Goal: Task Accomplishment & Management: Use online tool/utility

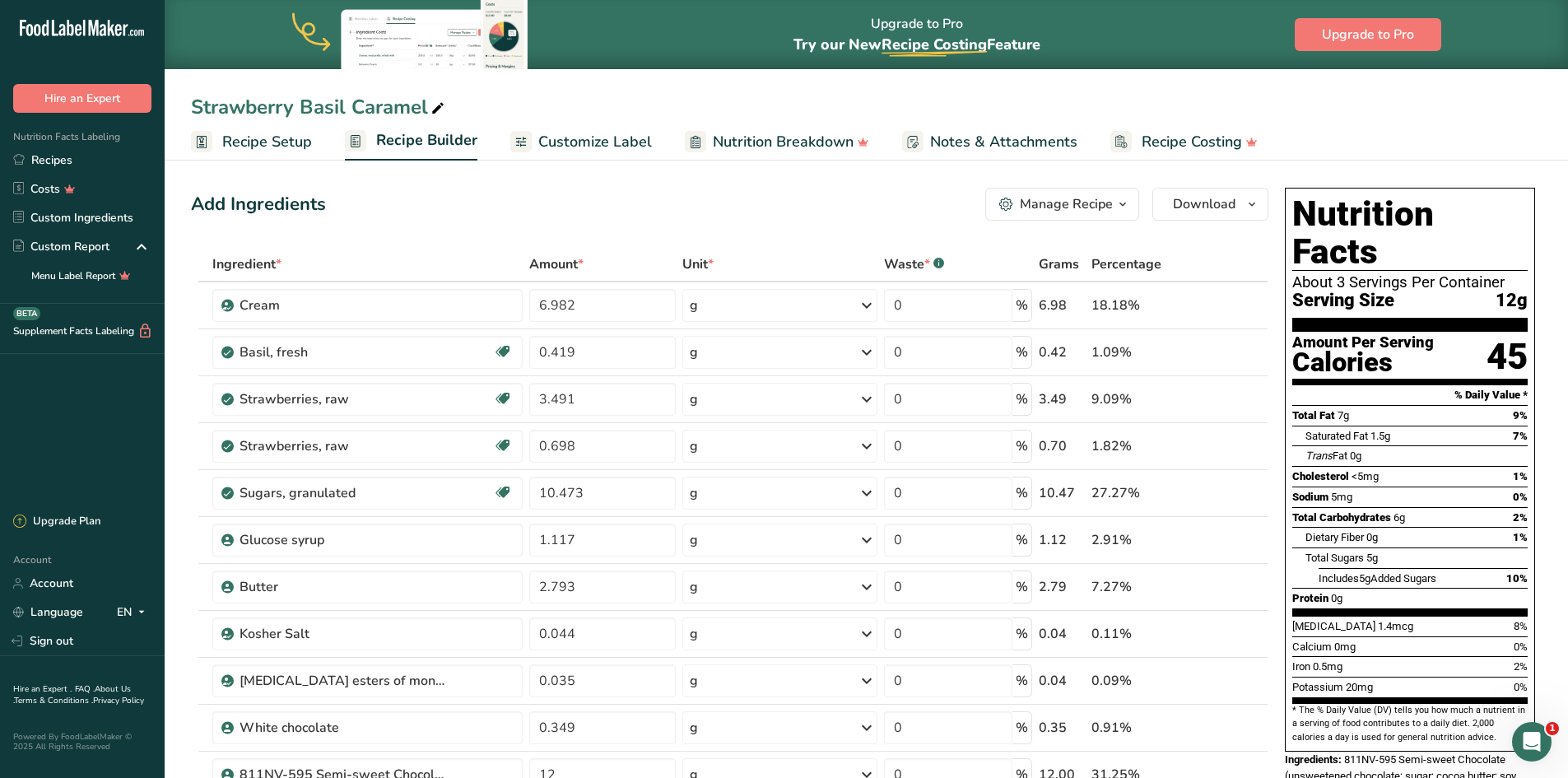
click at [1098, 16] on div "Upgrade to Pro Try our New Recipe Costing .a-29{fill:none;stroke-linecap:round;…" at bounding box center [867, 35] width 1404 height 69
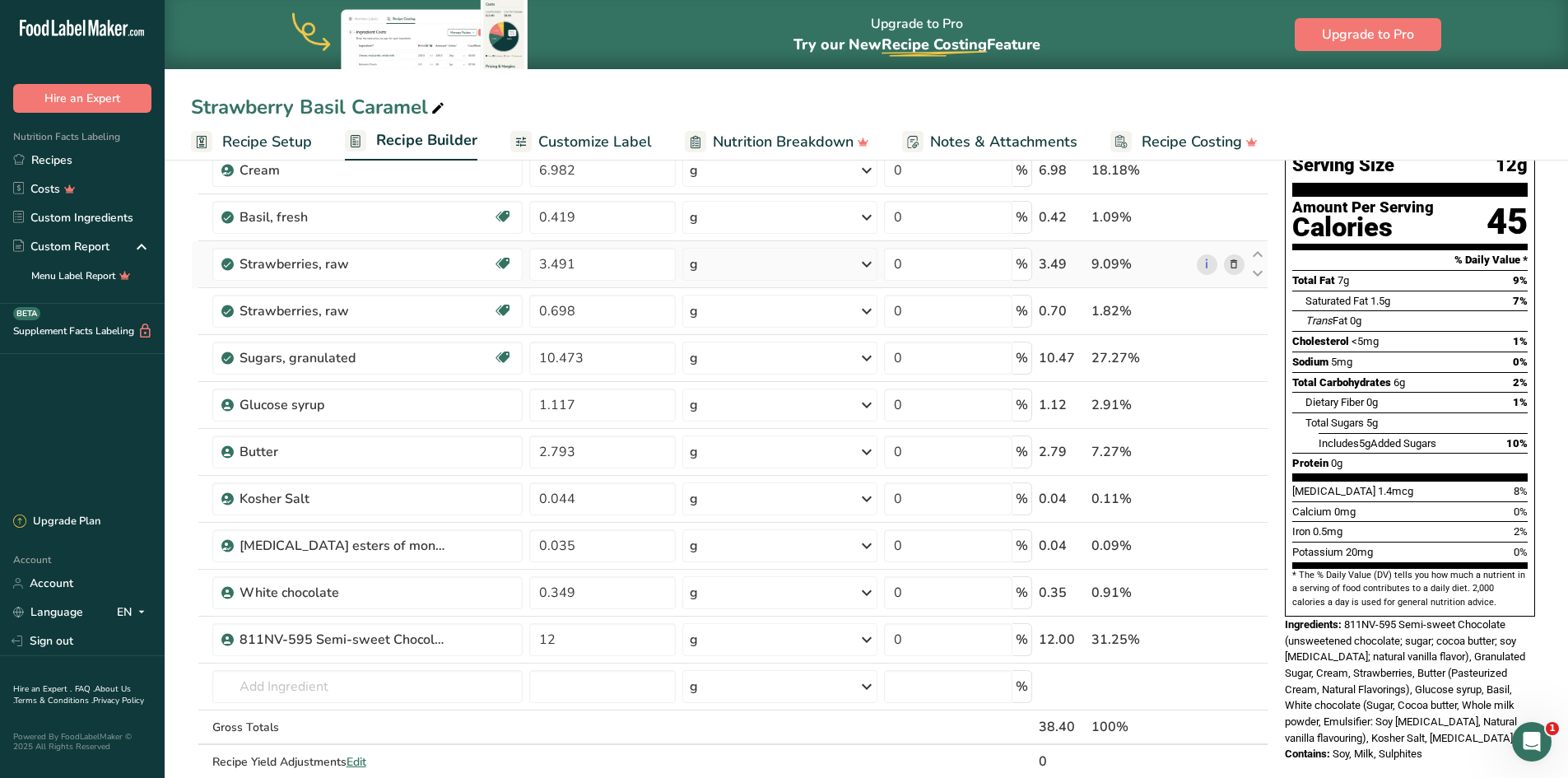
scroll to position [165, 0]
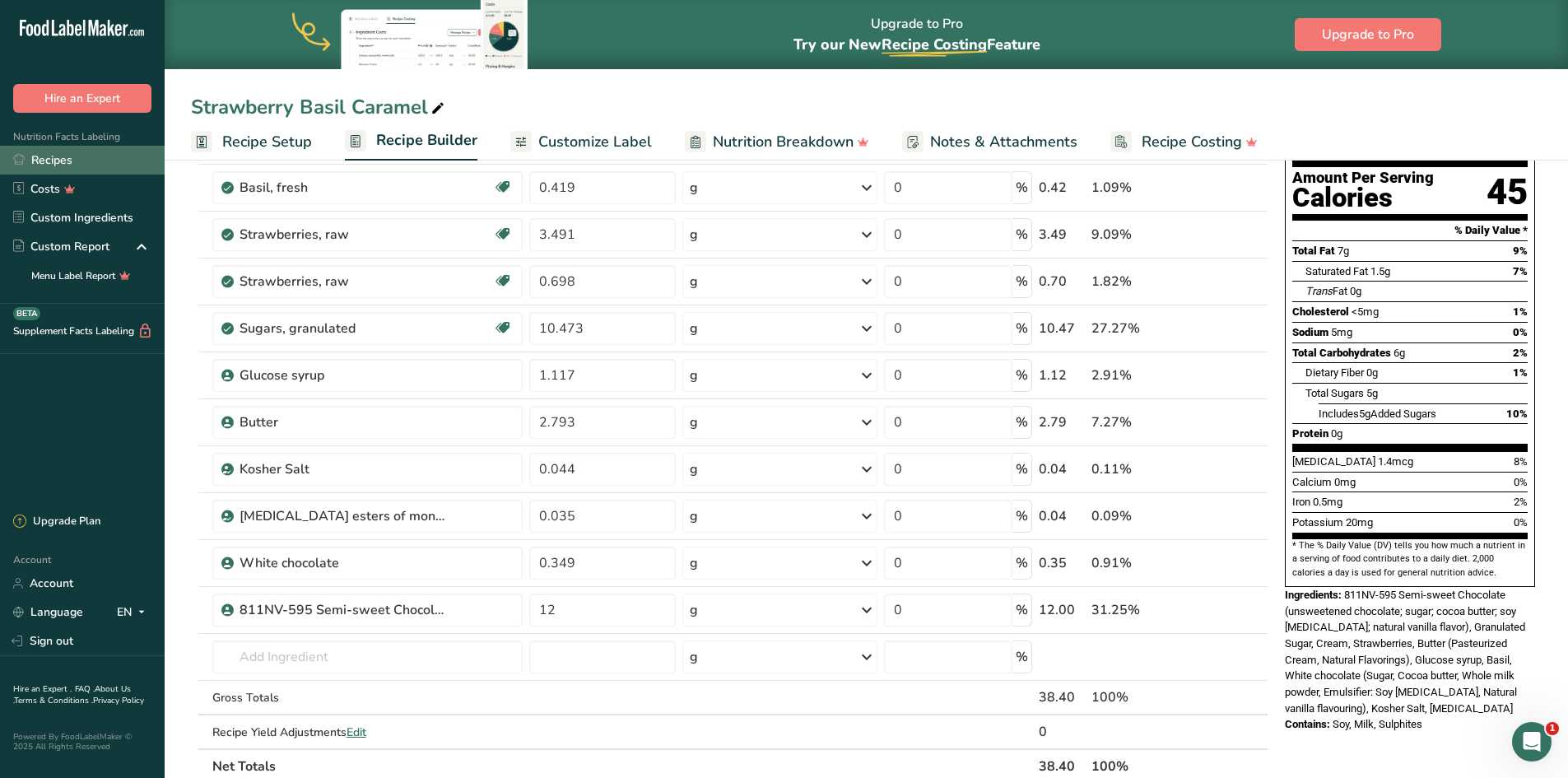
click at [53, 159] on link "Recipes" at bounding box center [83, 160] width 165 height 29
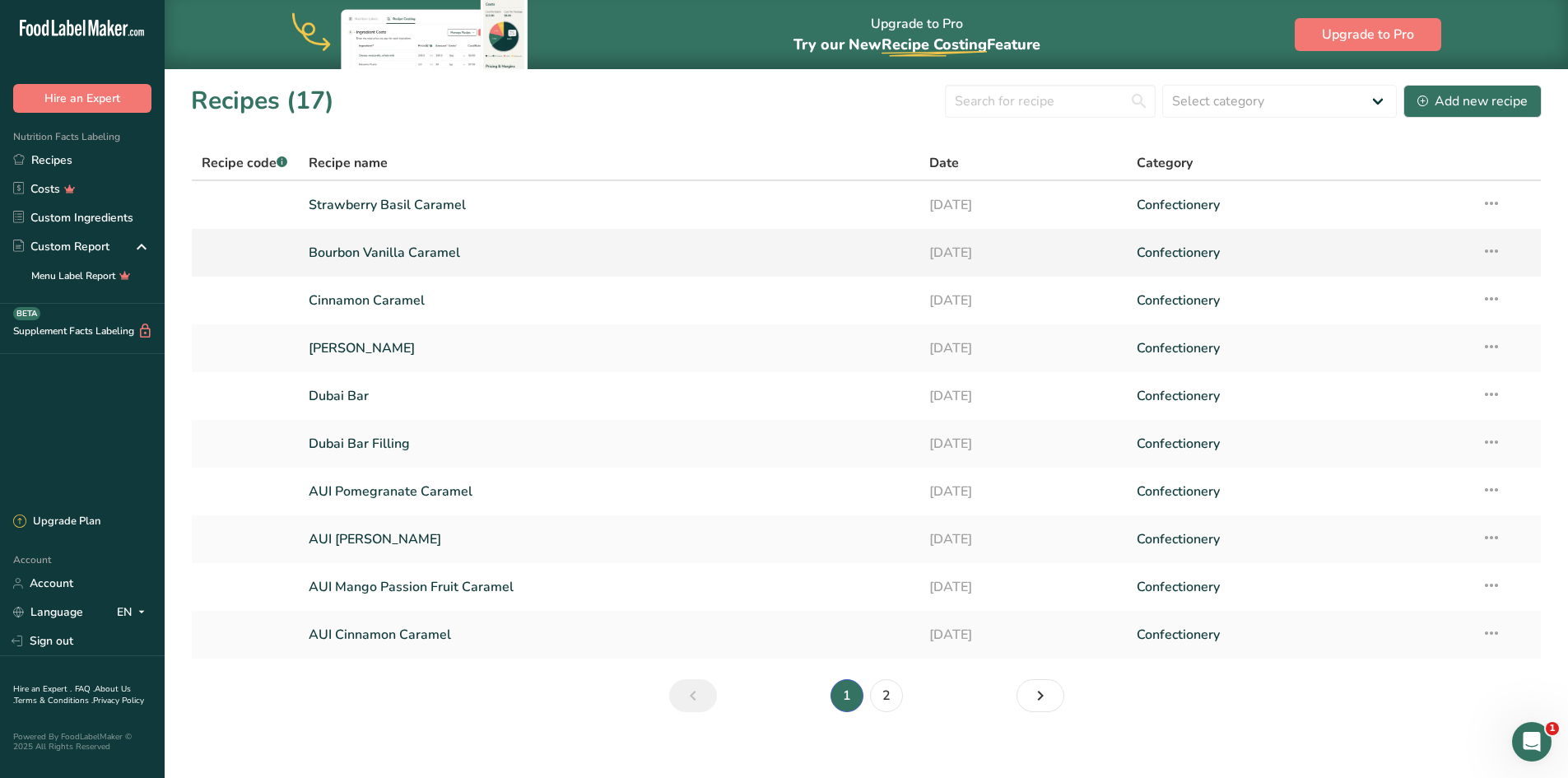
click at [409, 247] on link "Bourbon Vanilla Caramel" at bounding box center [609, 252] width 602 height 35
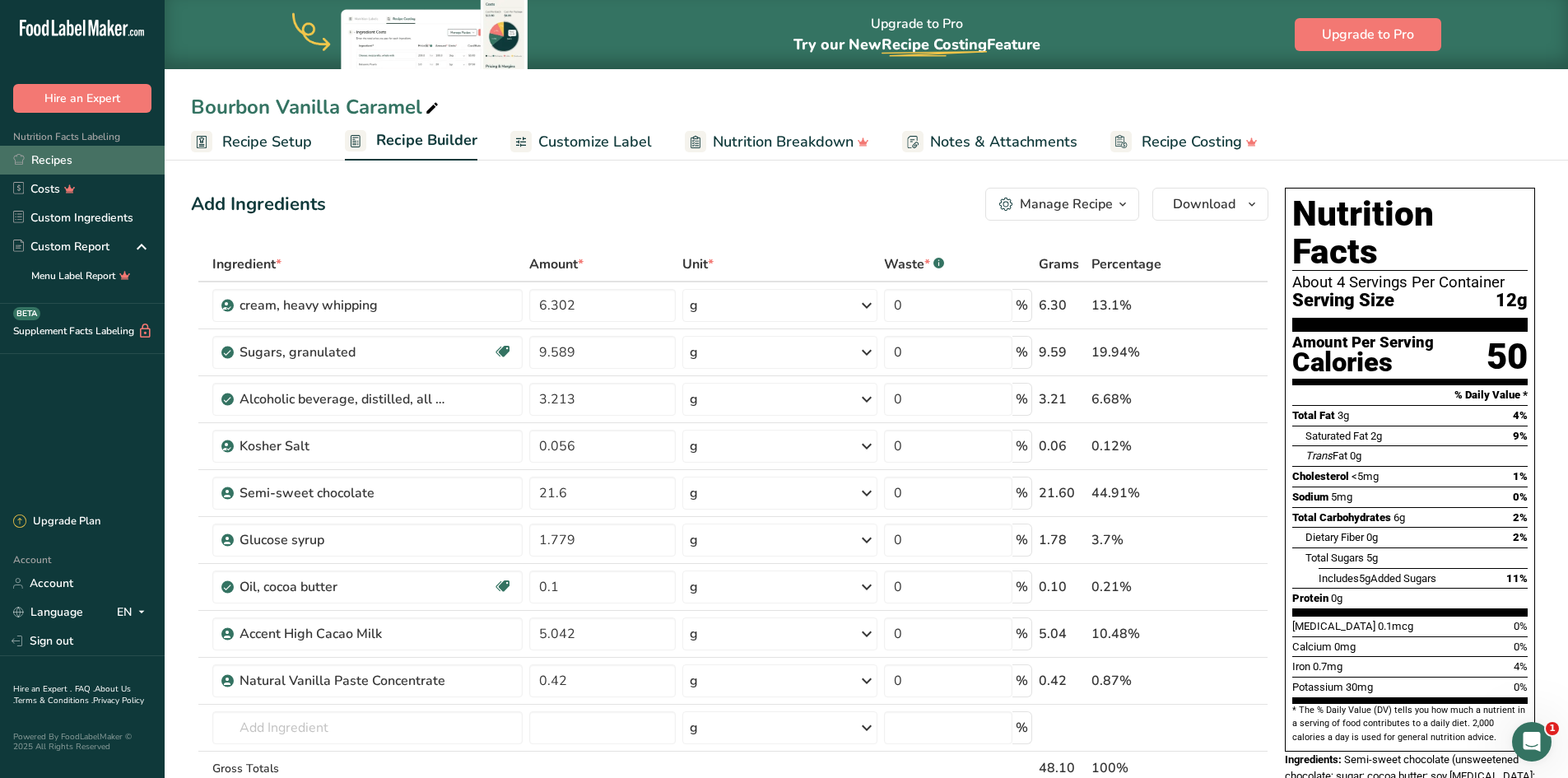
click at [60, 157] on link "Recipes" at bounding box center [83, 160] width 165 height 29
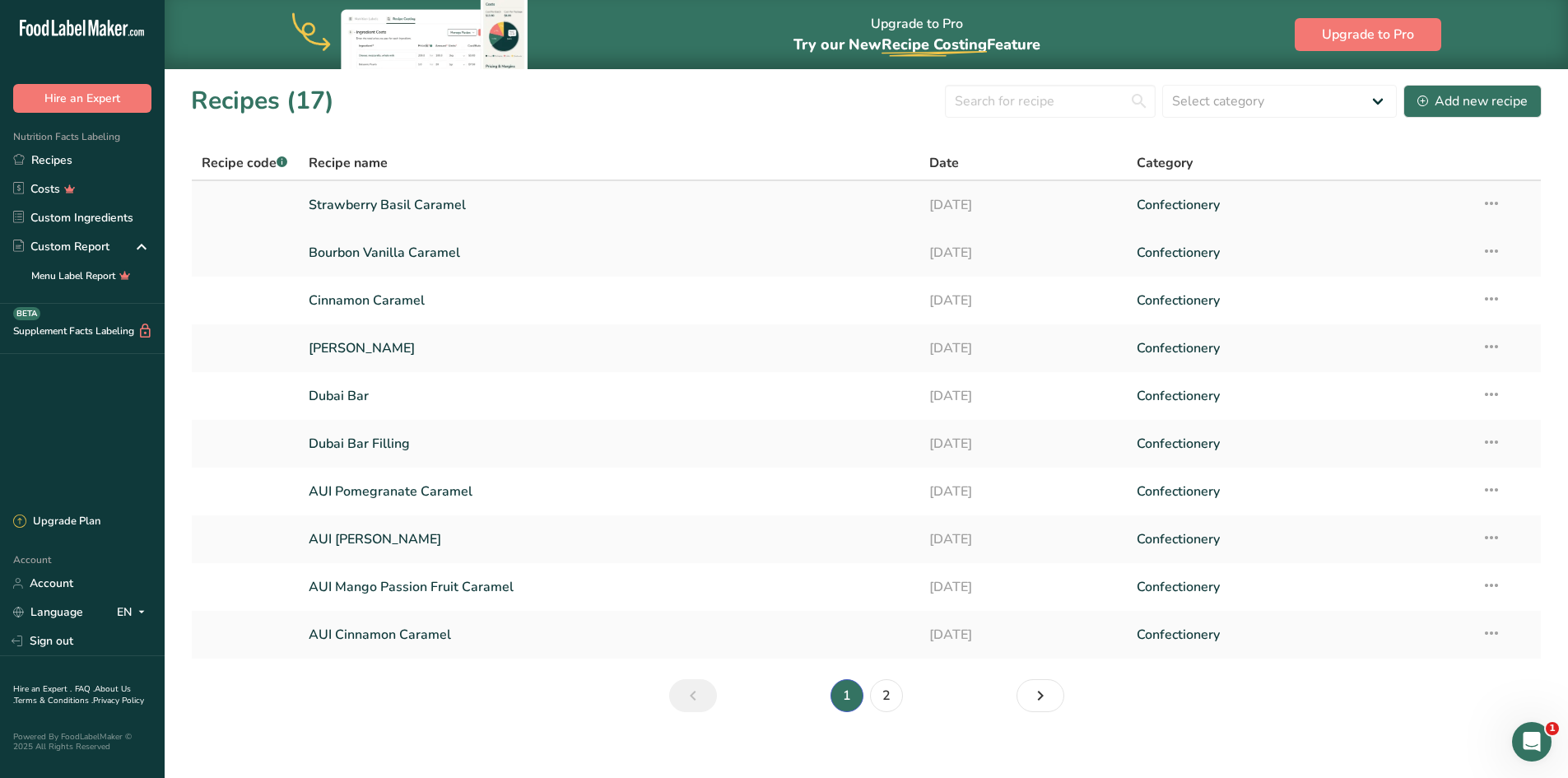
click at [401, 207] on link "Strawberry Basil Caramel" at bounding box center [609, 205] width 602 height 35
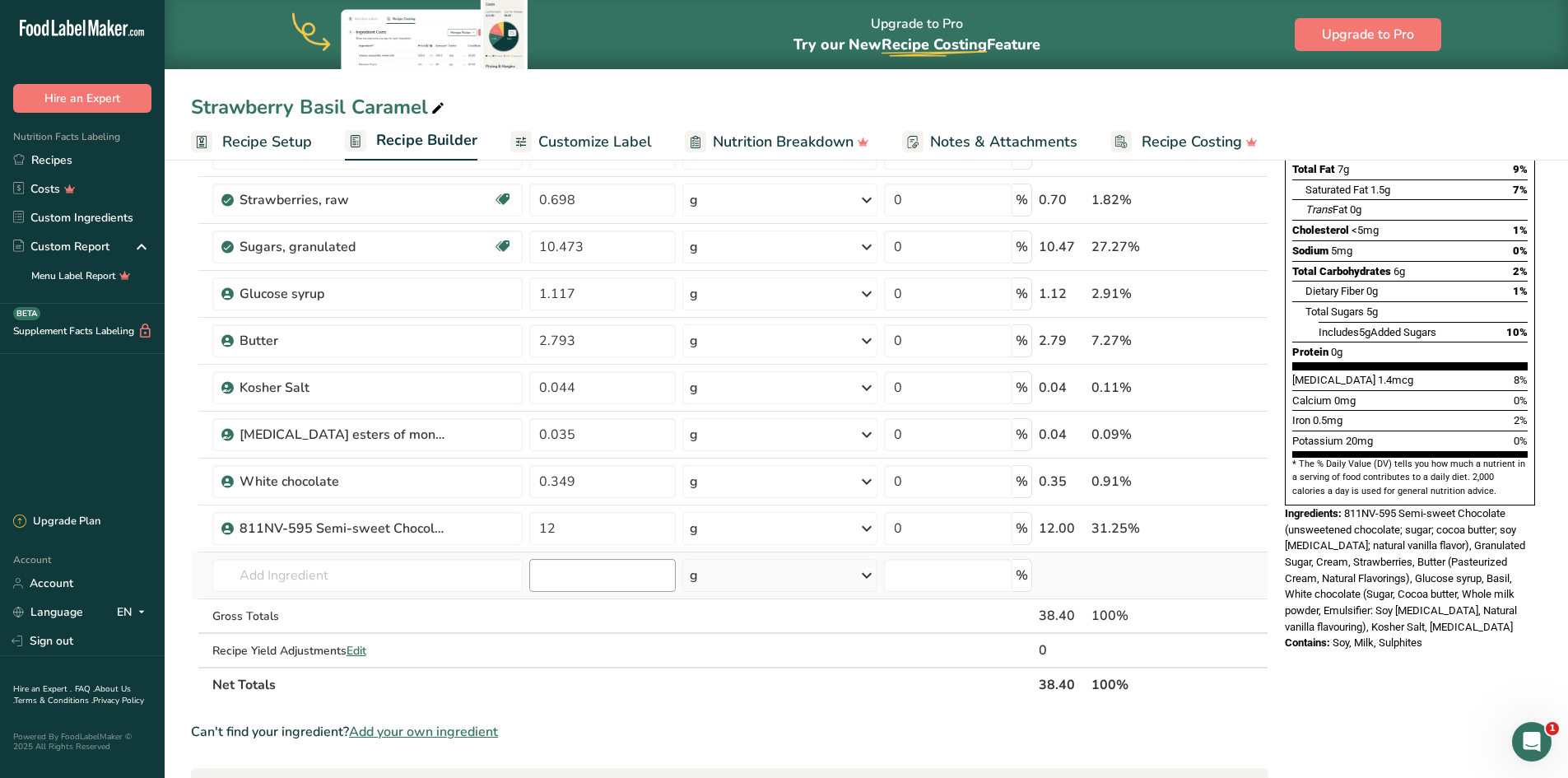
scroll to position [247, 0]
click at [556, 525] on input "12" at bounding box center [604, 528] width 148 height 33
type input "1"
type input "21.6"
click at [816, 732] on div "Can't find your ingredient? Add your own ingredient" at bounding box center [729, 731] width 1078 height 20
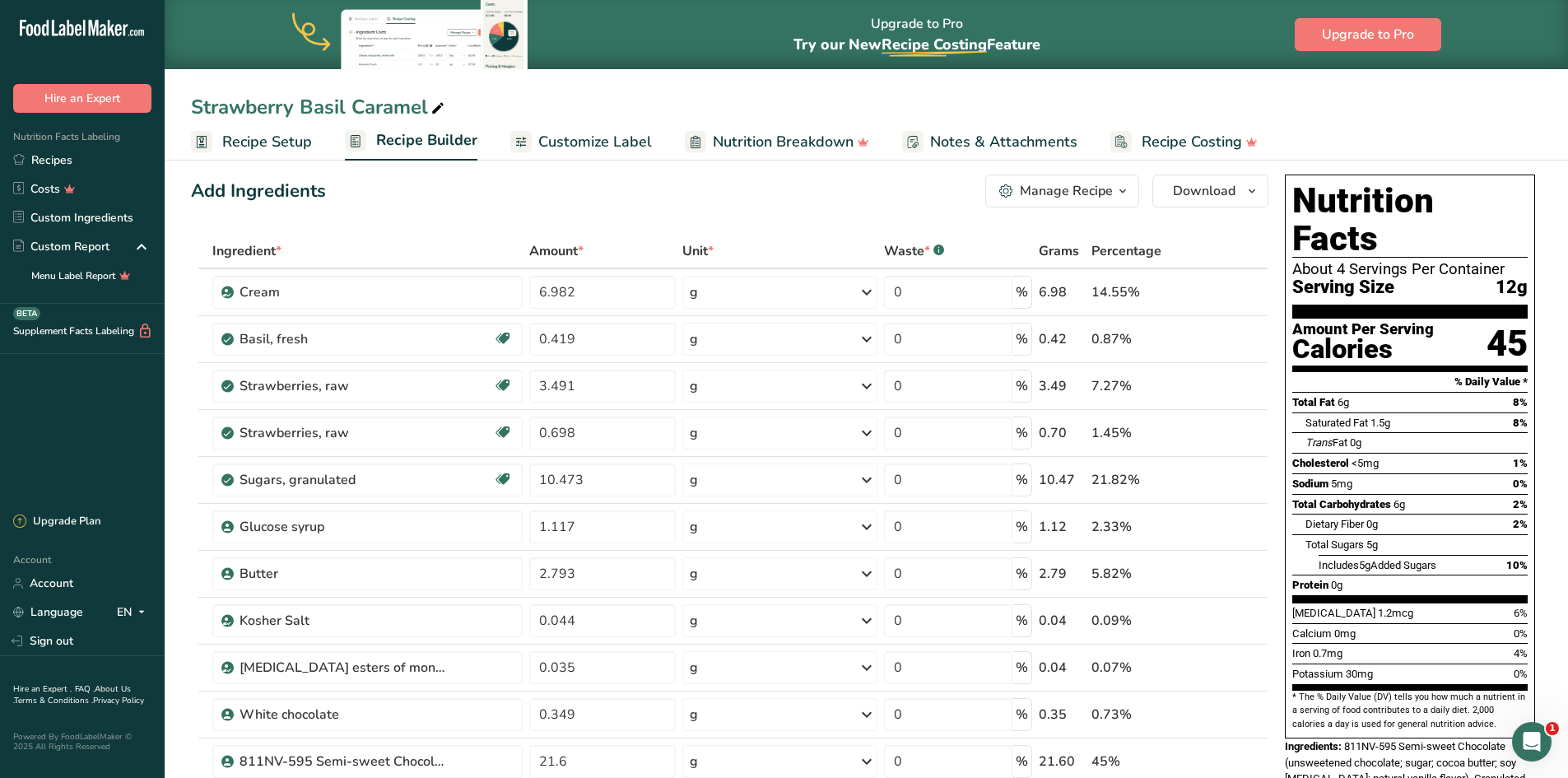
scroll to position [0, 0]
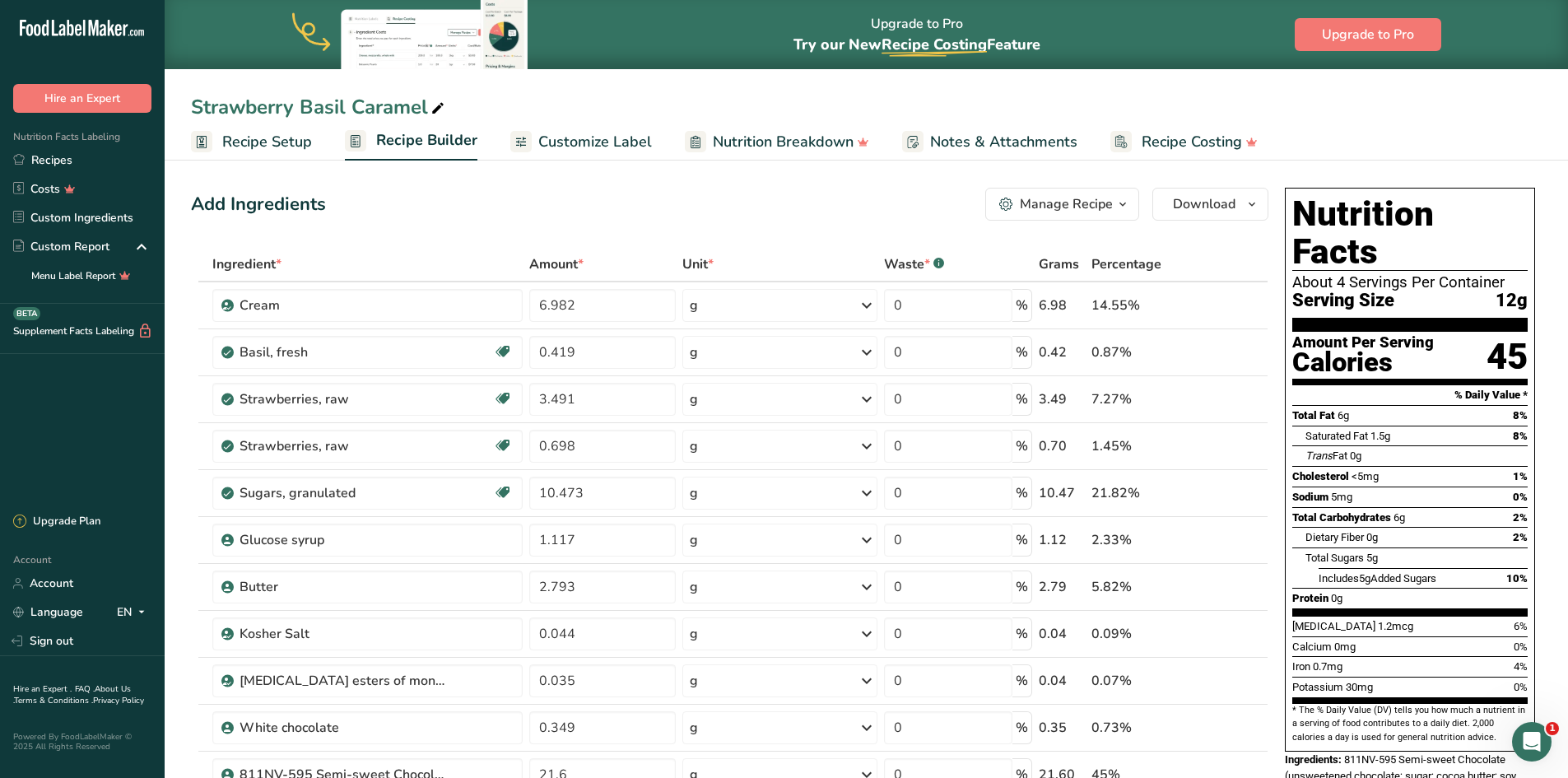
click at [608, 145] on span "Customize Label" at bounding box center [595, 141] width 113 height 22
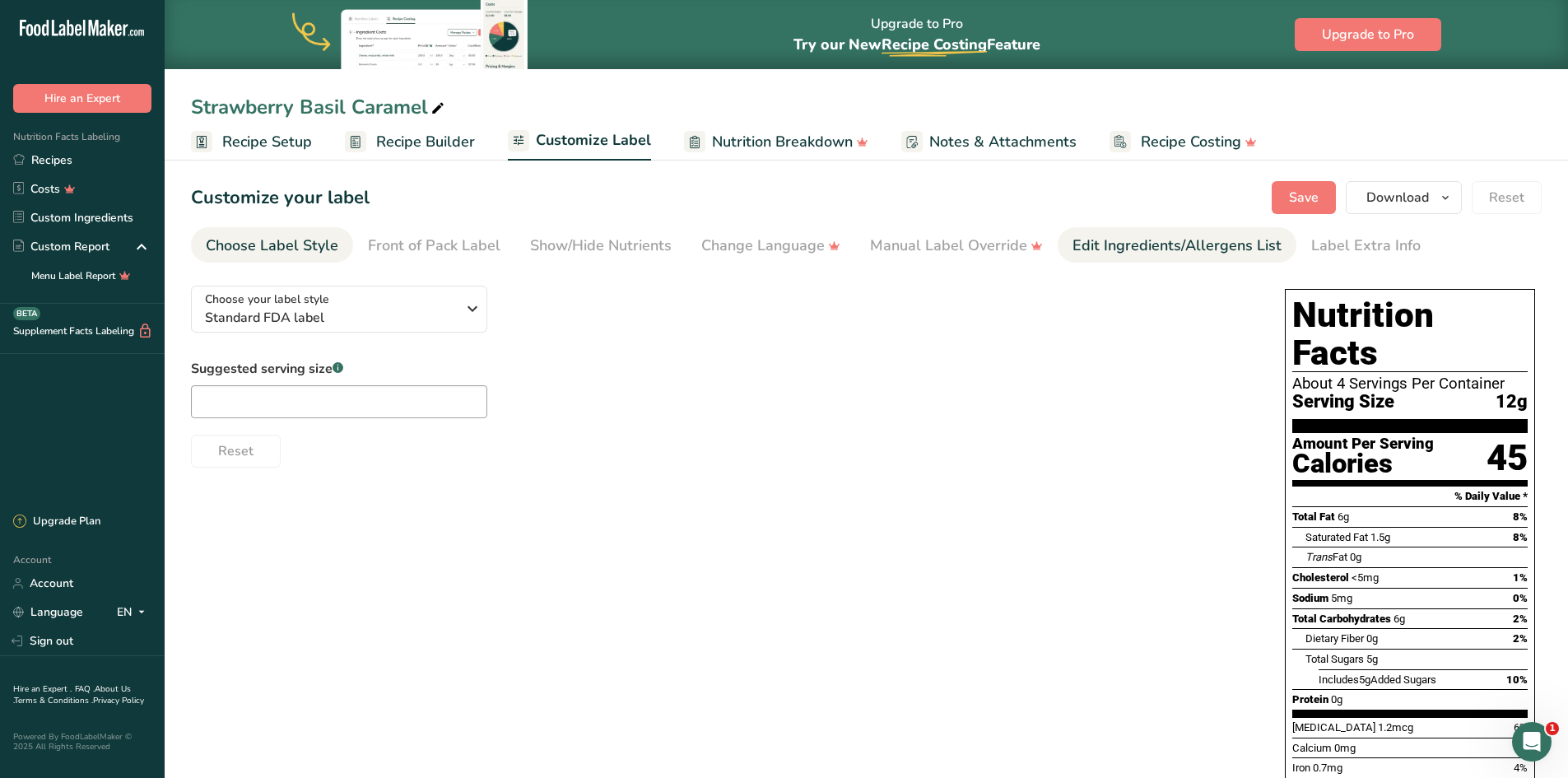
click at [1102, 242] on div "Edit Ingredients/Allergens List" at bounding box center [1177, 246] width 209 height 22
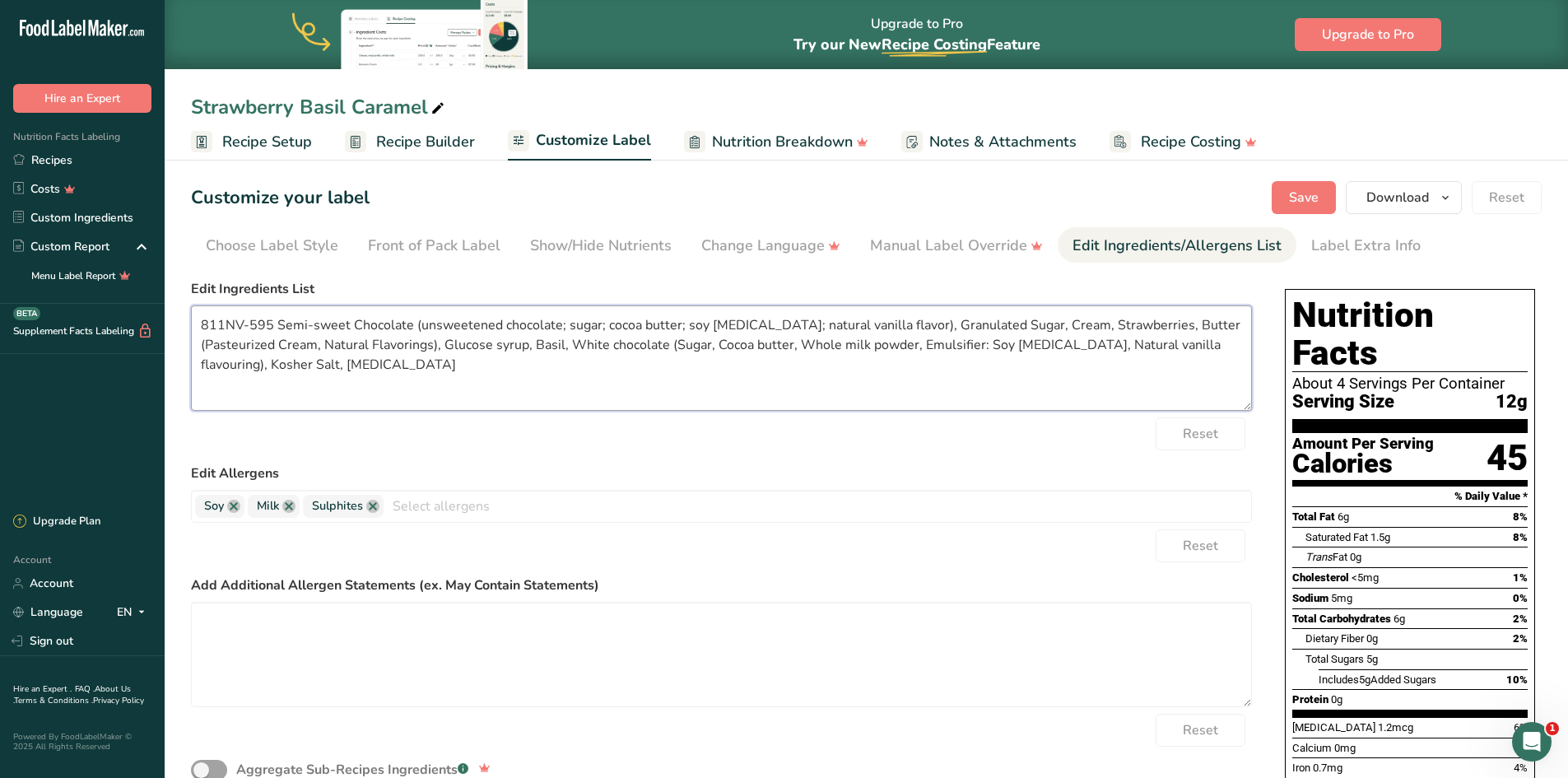
click at [277, 322] on textarea "811NV-595 Semi-sweet Chocolate (unsweetened chocolate; sugar; cocoa butter; soy…" at bounding box center [722, 358] width 1061 height 106
click at [589, 343] on textarea "Semi-sweet Chocolate (unsweetened chocolate; sugar; cocoa butter; soy [MEDICAL_…" at bounding box center [722, 358] width 1061 height 106
click at [673, 346] on textarea "Semi-sweet Chocolate (unsweetened chocolate; sugar; cocoa butter; soy [MEDICAL_…" at bounding box center [722, 358] width 1061 height 106
click at [793, 347] on textarea "Semi-sweet Chocolate (unsweetened chocolate; sugar; cocoa butter; soy [MEDICAL_…" at bounding box center [722, 358] width 1061 height 106
click at [586, 345] on textarea "Semi-sweet Chocolate (unsweetened chocolate; sugar; cocoa butter; soy [MEDICAL_…" at bounding box center [722, 358] width 1061 height 106
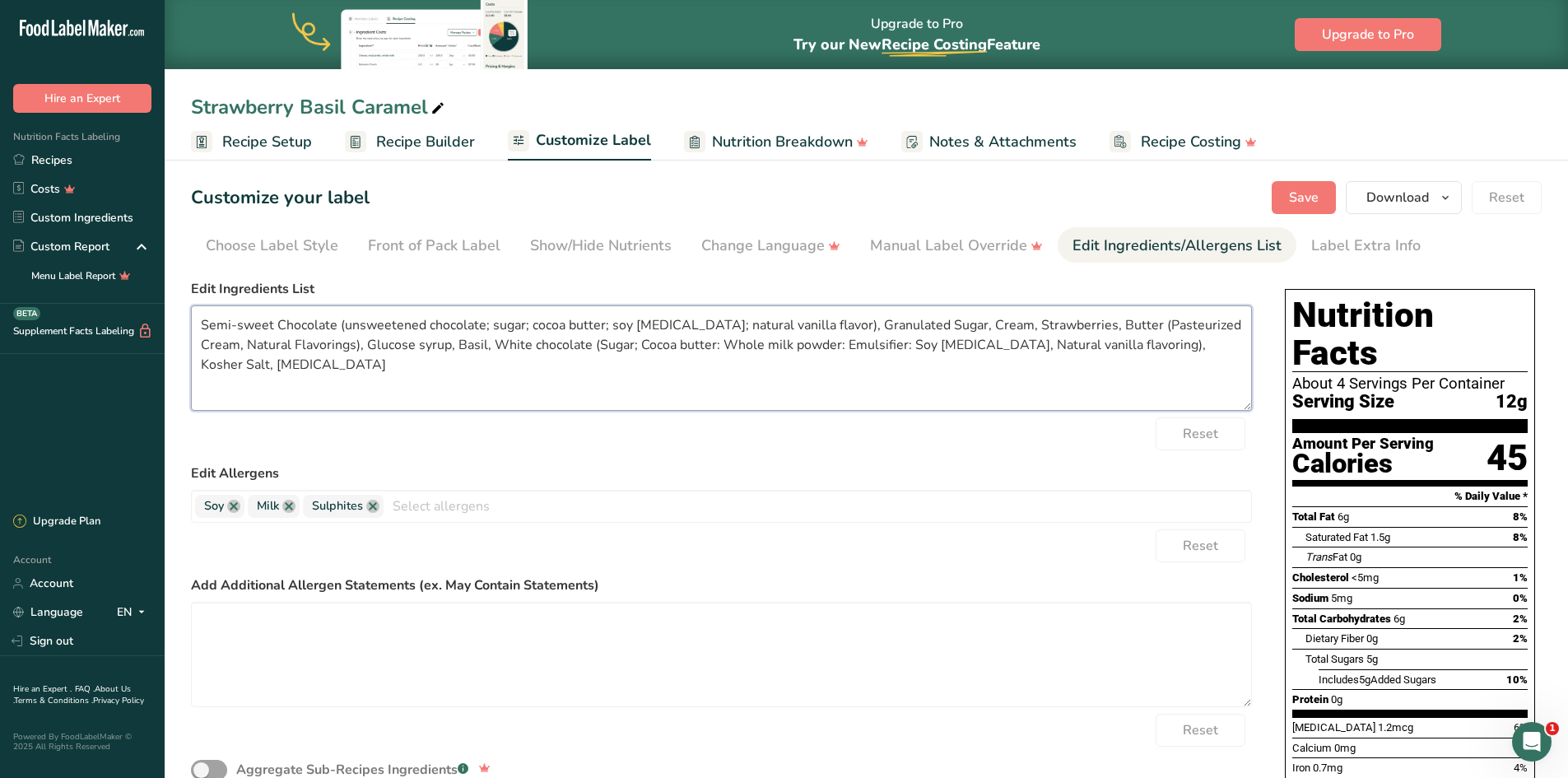
click at [670, 345] on textarea "Semi-sweet Chocolate (unsweetened chocolate; sugar; cocoa butter; soy [MEDICAL_…" at bounding box center [722, 358] width 1061 height 106
click at [796, 345] on textarea "Semi-sweet Chocolate (unsweetened chocolate; sugar; cocoa butter; soy [MEDICAL_…" at bounding box center [722, 358] width 1061 height 106
click at [858, 344] on textarea "Semi-sweet Chocolate (unsweetened chocolate; sugar; cocoa butter; soy [MEDICAL_…" at bounding box center [722, 358] width 1061 height 106
click at [937, 344] on textarea "Semi-sweet Chocolate (unsweetened chocolate; sugar; cocoa butter; soy [MEDICAL_…" at bounding box center [722, 358] width 1061 height 106
click at [1087, 342] on textarea "Semi-sweet Chocolate (unsweetened chocolate; sugar; cocoa butter; soy [MEDICAL_…" at bounding box center [722, 358] width 1061 height 106
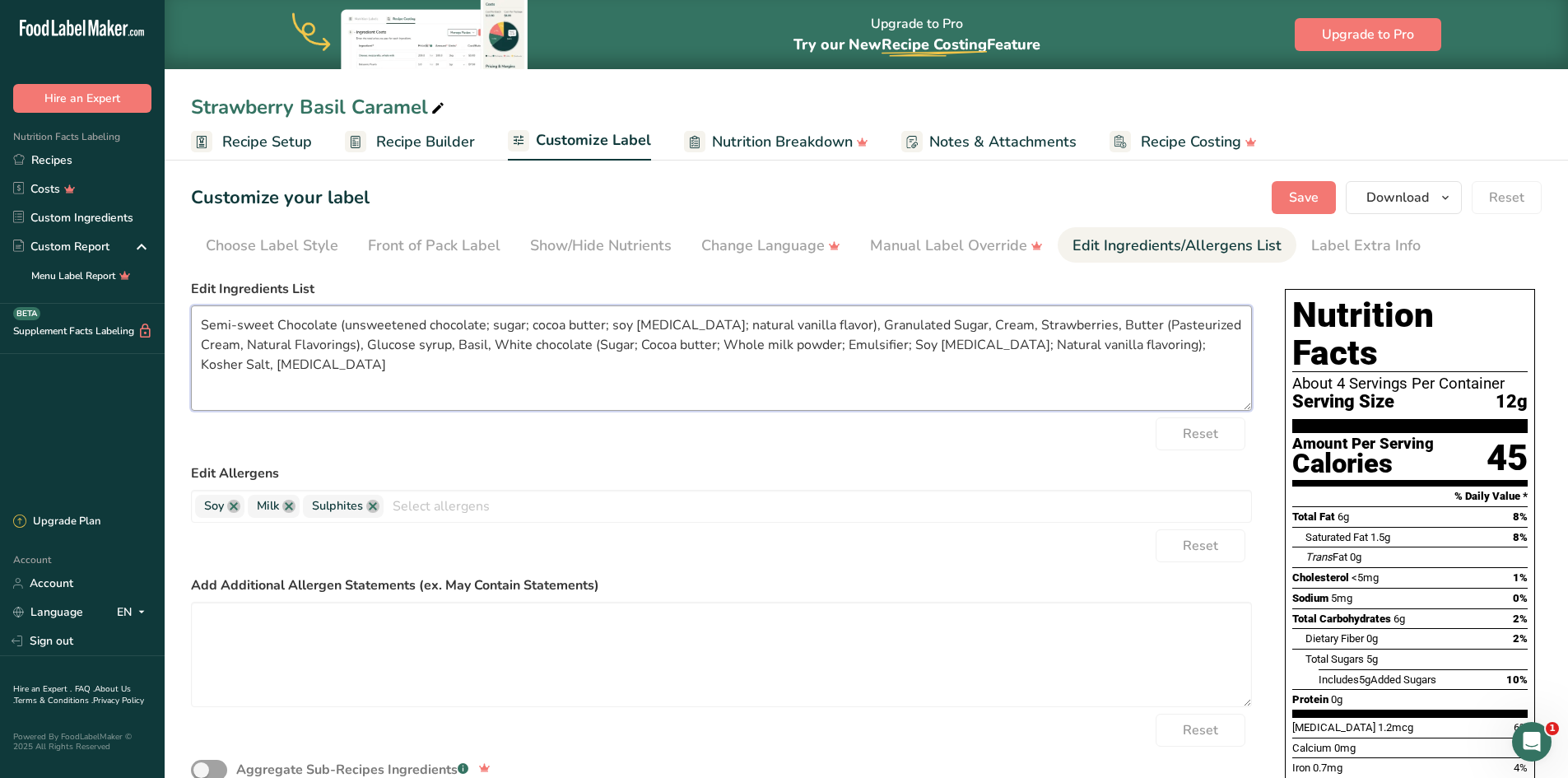
click at [1156, 351] on textarea "Semi-sweet Chocolate (unsweetened chocolate; sugar; cocoa butter; soy [MEDICAL_…" at bounding box center [722, 358] width 1061 height 106
click at [1163, 347] on textarea "Semi-sweet Chocolate (unsweetened chocolate; sugar; cocoa butter; soy [MEDICAL_…" at bounding box center [722, 358] width 1061 height 106
drag, startPoint x: 326, startPoint y: 393, endPoint x: 329, endPoint y: 380, distance: 13.3
click at [327, 389] on textarea "Semi-sweet Chocolate (unsweetened chocolate; sugar; cocoa butter; soy [MEDICAL_…" at bounding box center [722, 358] width 1061 height 106
click at [884, 317] on textarea "Semi-sweet Chocolate (unsweetened chocolate; sugar; cocoa butter; soy [MEDICAL_…" at bounding box center [722, 358] width 1061 height 106
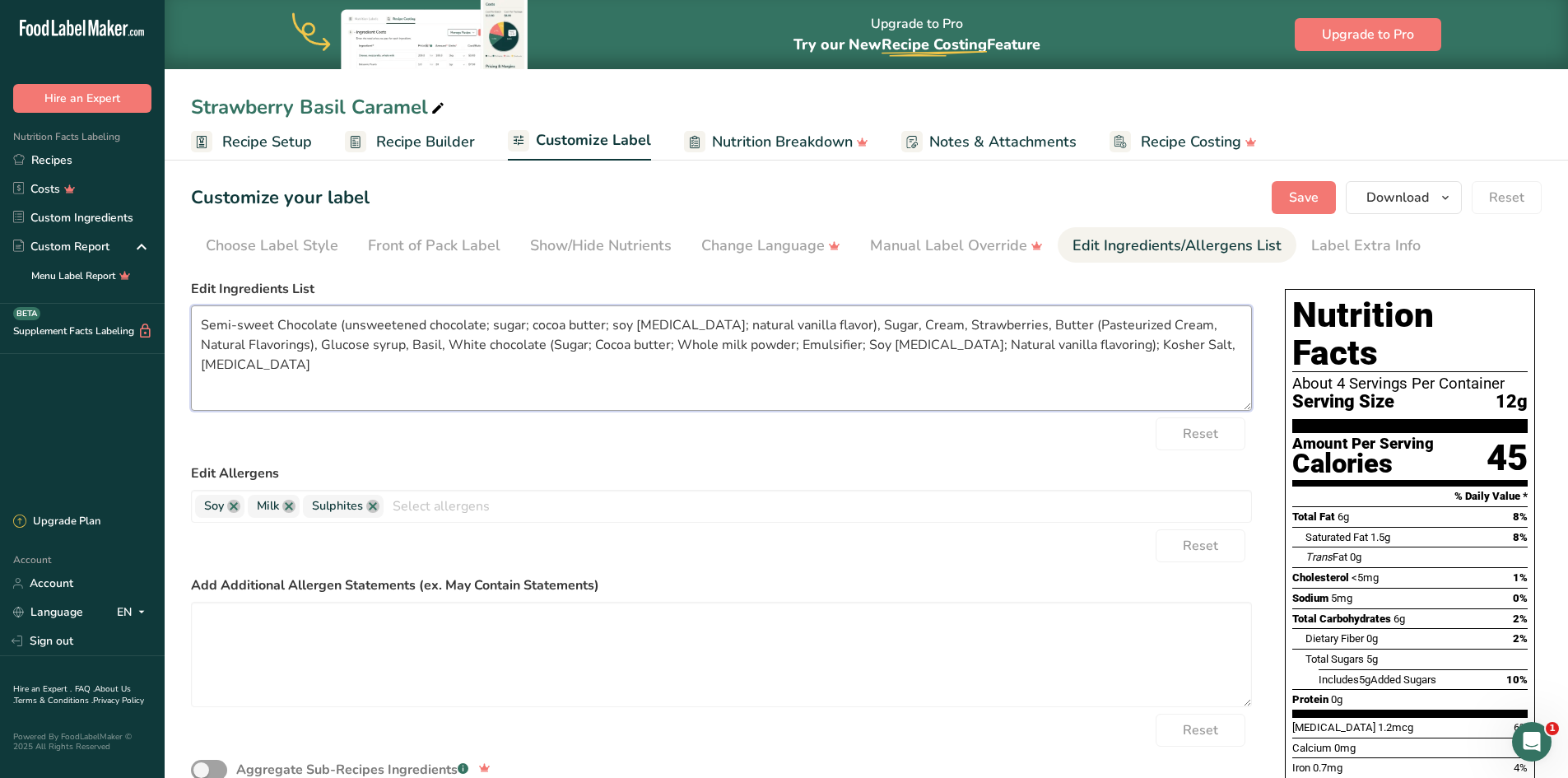
click at [1140, 322] on textarea "Semi-sweet Chocolate (unsweetened chocolate; sugar; cocoa butter; soy [MEDICAL_…" at bounding box center [722, 358] width 1061 height 106
click at [1032, 323] on textarea "Semi-sweet Chocolate (unsweetened chocolate; sugar; cocoa butter; soy [MEDICAL_…" at bounding box center [722, 358] width 1061 height 106
click at [1106, 322] on textarea "Semi-sweet Chocolate (unsweetened chocolate; sugar; cocoa butter; soy [MEDICAL_…" at bounding box center [722, 358] width 1061 height 106
click at [1148, 322] on textarea "Semi-sweet Chocolate (unsweetened chocolate; sugar; cocoa butter; soy [MEDICAL_…" at bounding box center [722, 358] width 1061 height 106
drag, startPoint x: 203, startPoint y: 343, endPoint x: 265, endPoint y: 368, distance: 66.9
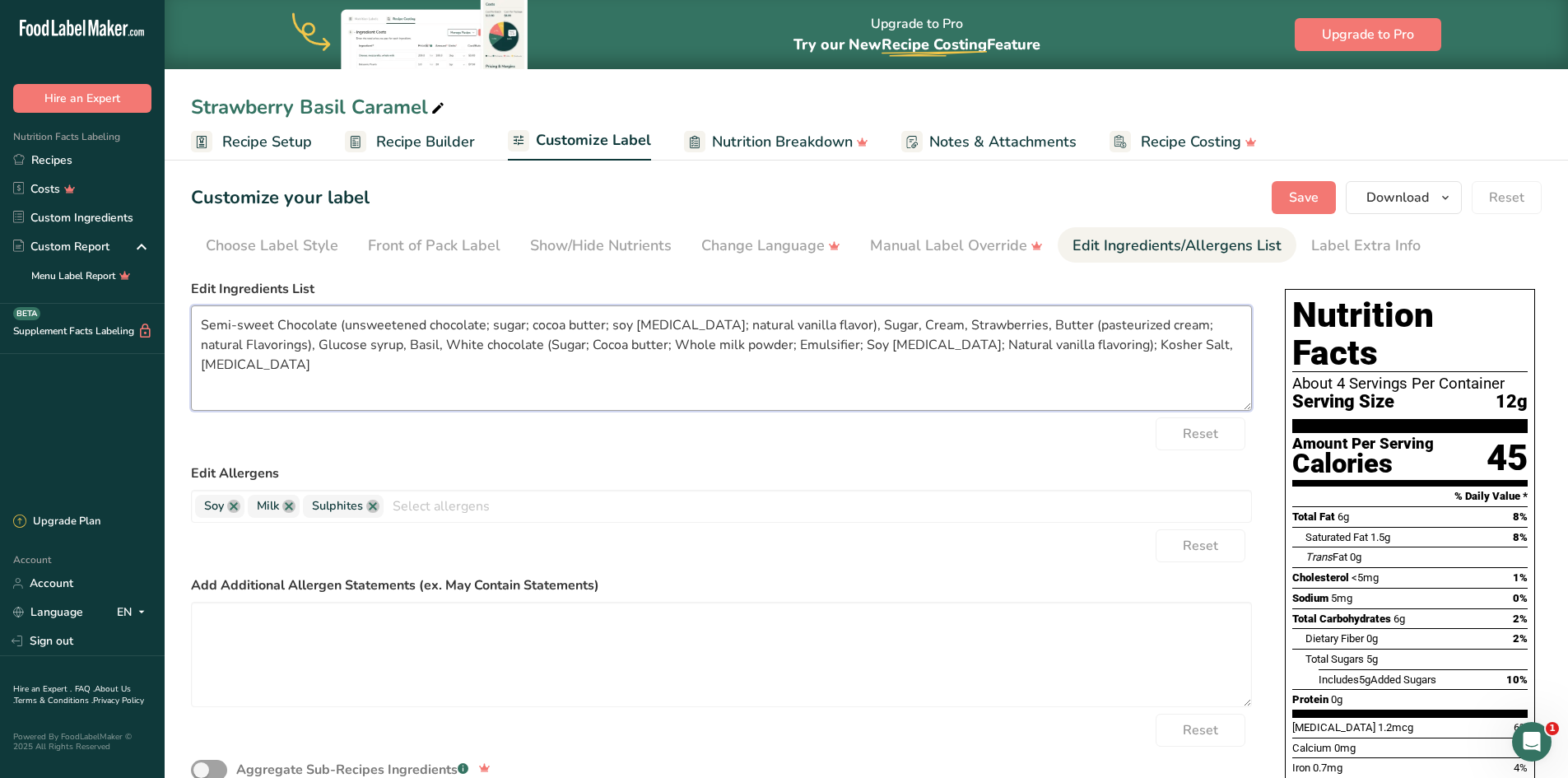
click at [206, 343] on textarea "Semi-sweet Chocolate (unsweetened chocolate; sugar; cocoa butter; soy [MEDICAL_…" at bounding box center [722, 358] width 1061 height 106
click at [509, 346] on textarea "Semi-sweet Chocolate (unsweetened chocolate; sugar; cocoa butter; soy [MEDICAL_…" at bounding box center [722, 358] width 1061 height 106
click at [548, 344] on textarea "Semi-sweet Chocolate (unsweetened chocolate; sugar; cocoa butter; soy [MEDICAL_…" at bounding box center [722, 358] width 1061 height 106
click at [630, 345] on textarea "Semi-sweet Chocolate (unsweetened chocolate; sugar; cocoa butter; soy [MEDICAL_…" at bounding box center [722, 358] width 1061 height 106
click at [750, 342] on textarea "Semi-sweet Chocolate (unsweetened chocolate; sugar; cocoa butter; soy [MEDICAL_…" at bounding box center [722, 358] width 1061 height 106
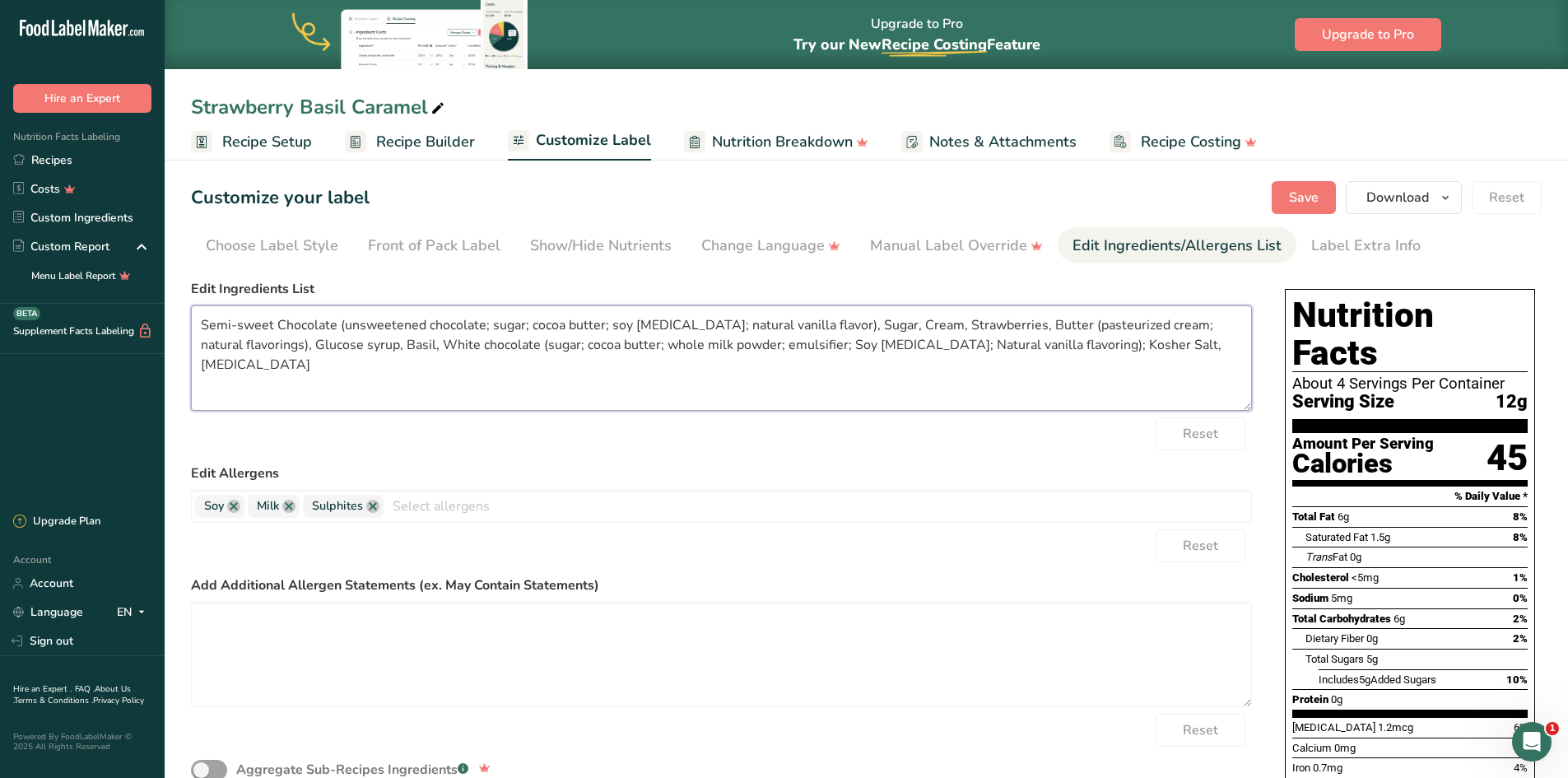
click at [809, 346] on textarea "Semi-sweet Chocolate (unsweetened chocolate; sugar; cocoa butter; soy [MEDICAL_…" at bounding box center [722, 358] width 1061 height 106
click at [884, 343] on textarea "Semi-sweet Chocolate (unsweetened chocolate; sugar; cocoa butter; soy [MEDICAL_…" at bounding box center [722, 358] width 1061 height 106
click at [1008, 380] on textarea "Semi-sweet Chocolate (unsweetened chocolate; sugar; cocoa butter; soy [MEDICAL_…" at bounding box center [722, 358] width 1061 height 106
type textarea "Semi-sweet Chocolate (unsweetened chocolate; sugar; cocoa butter; soy [MEDICAL_…"
click at [268, 624] on textarea at bounding box center [722, 654] width 1061 height 106
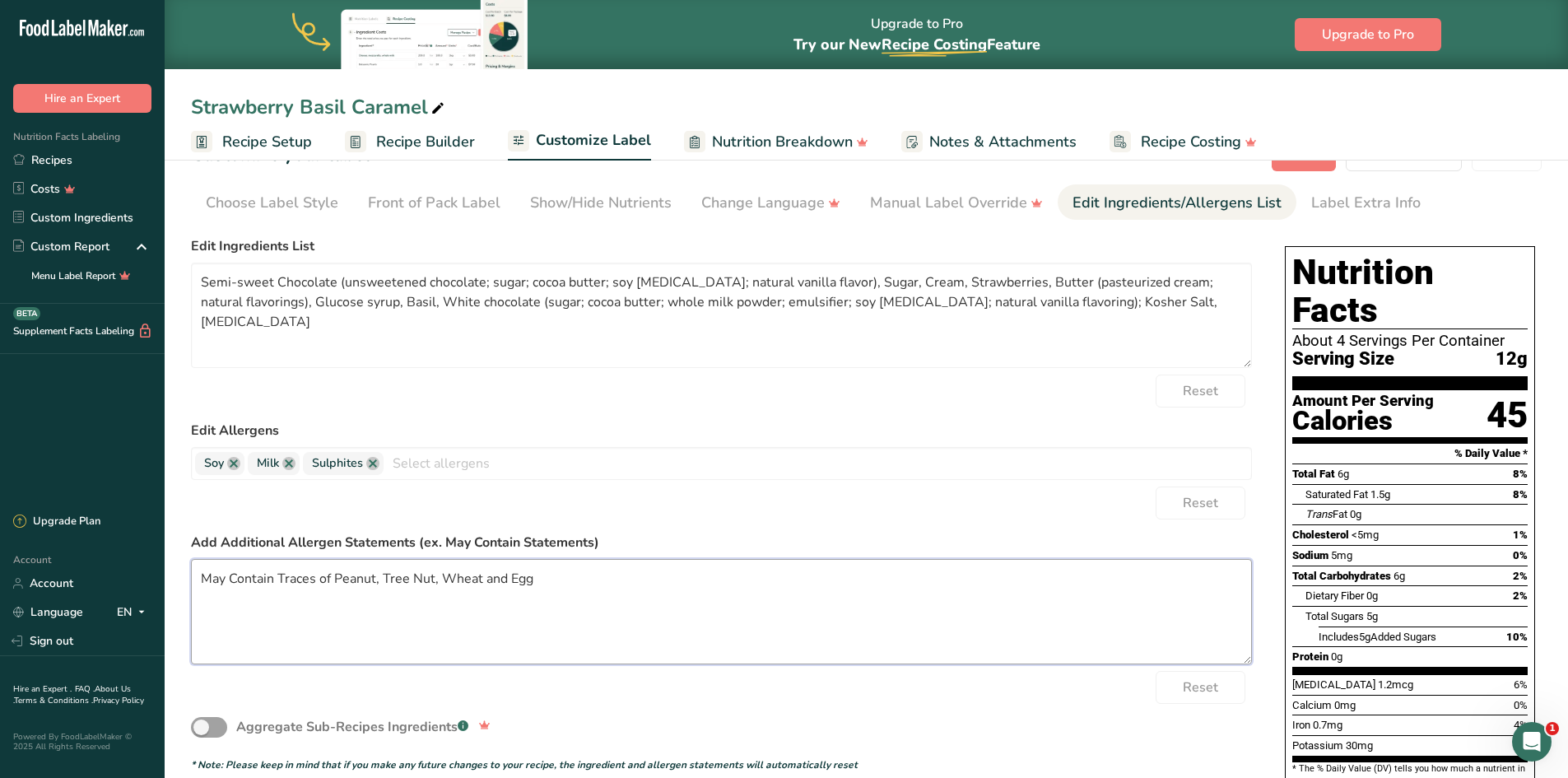
scroll to position [83, 0]
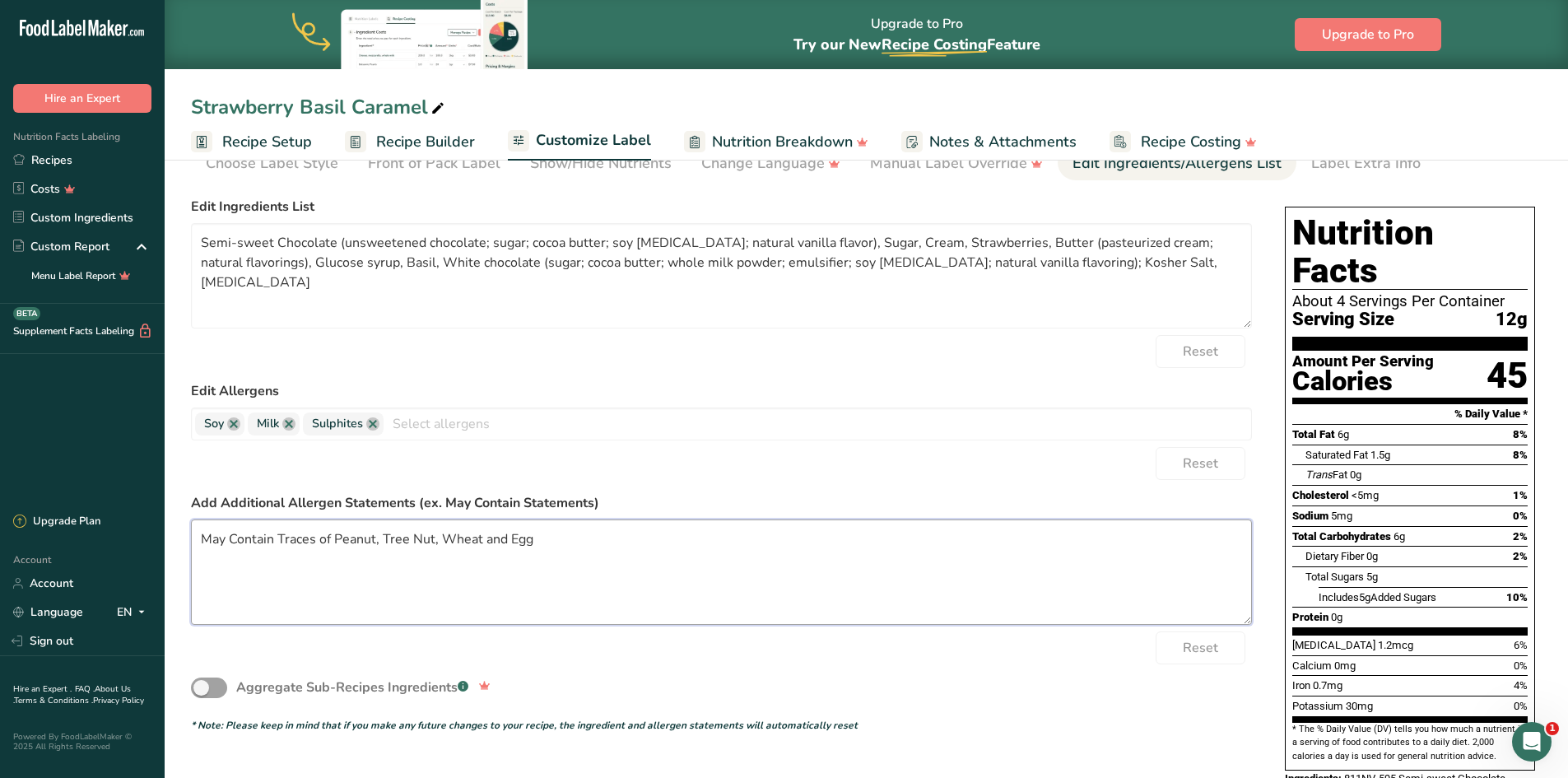
click at [923, 563] on textarea "May Contain Traces of Peanut, Tree Nut, Wheat and Egg" at bounding box center [722, 572] width 1061 height 106
type textarea "May Contain Traces of Peanut, Tree Nut, Wheat and Egg"
click at [1041, 680] on div "Aggregate Sub-Recipes Ingredients .a-a{fill:#347362;}.b-a{fill:#fff;}" at bounding box center [722, 687] width 1061 height 47
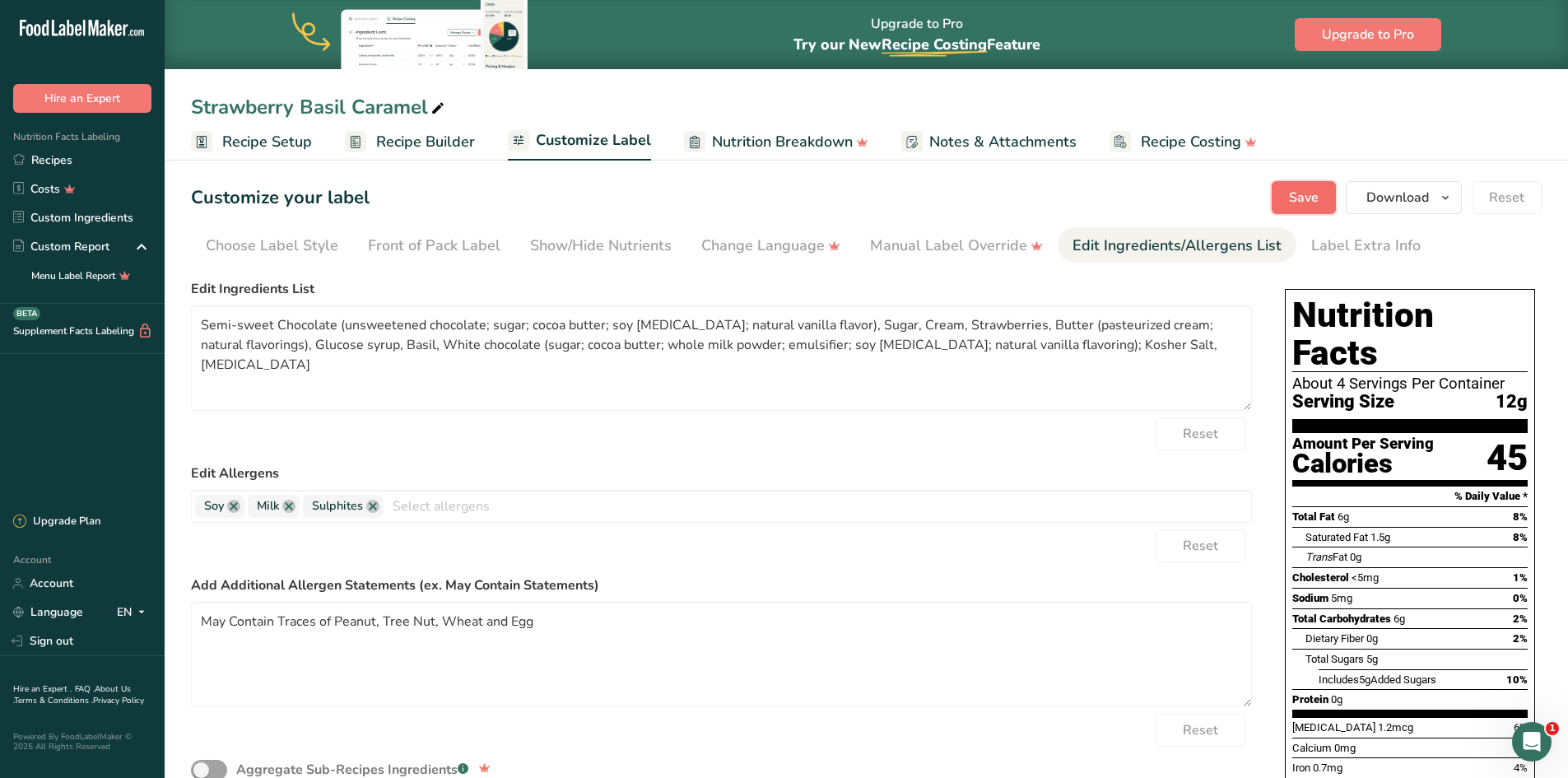
click at [1309, 201] on span "Save" at bounding box center [1304, 198] width 30 height 20
click at [326, 343] on textarea "Semi-sweet Chocolate (unsweetened chocolate; sugar; cocoa butter; soy [MEDICAL_…" at bounding box center [722, 358] width 1061 height 106
click at [669, 380] on textarea "Semi-sweet Chocolate (unsweetened chocolate; sugar; cocoa butter; soy [MEDICAL_…" at bounding box center [722, 358] width 1061 height 106
click at [444, 340] on textarea "Semi-sweet Chocolate (unsweetened chocolate; sugar; cocoa butter; soy [MEDICAL_…" at bounding box center [722, 358] width 1061 height 106
type textarea "Semi-sweet Chocolate (unsweetened chocolate; sugar; cocoa butter; soy [MEDICAL_…"
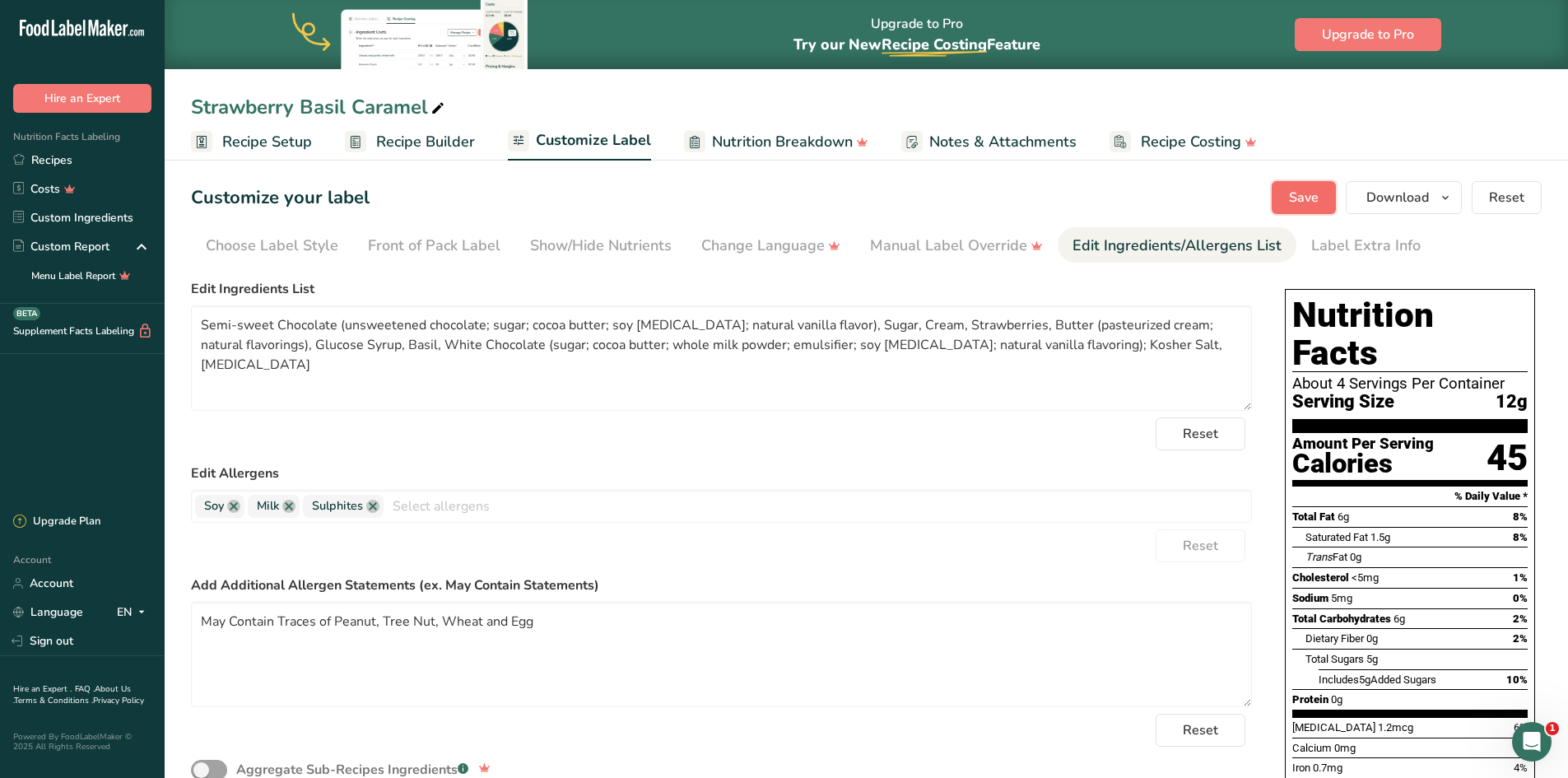
click at [1288, 200] on button "Save" at bounding box center [1304, 198] width 64 height 33
click at [570, 284] on label "Edit Ingredients List" at bounding box center [722, 289] width 1061 height 20
click at [1454, 106] on div "Strawberry Basil Caramel" at bounding box center [867, 106] width 1404 height 30
